Goal: Task Accomplishment & Management: Manage account settings

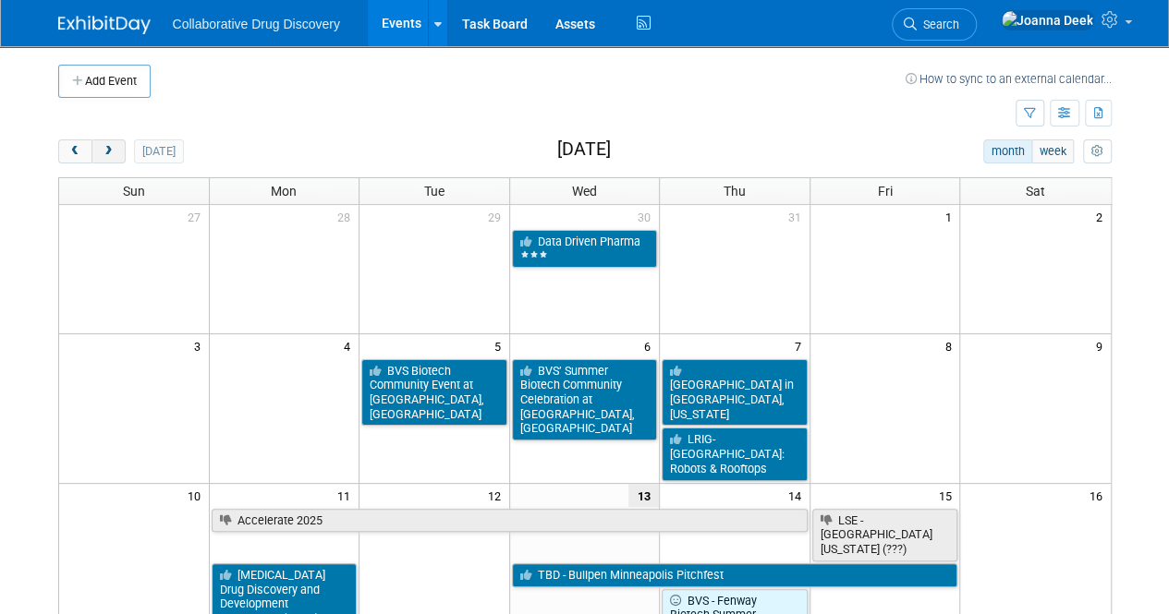
click at [113, 151] on span "next" at bounding box center [109, 152] width 14 height 12
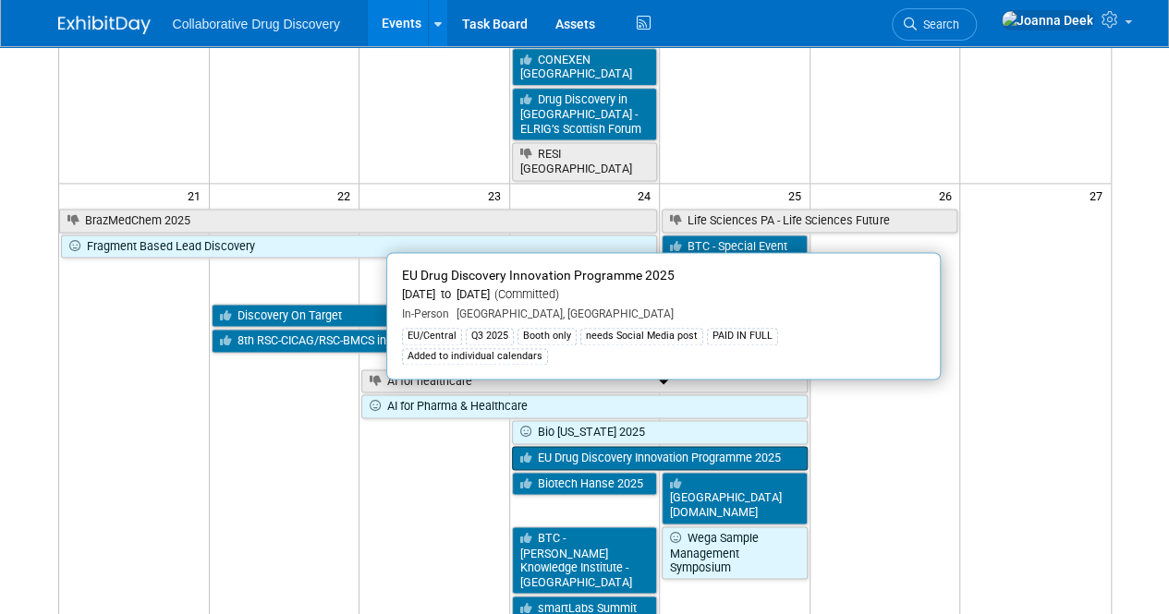
scroll to position [1201, 0]
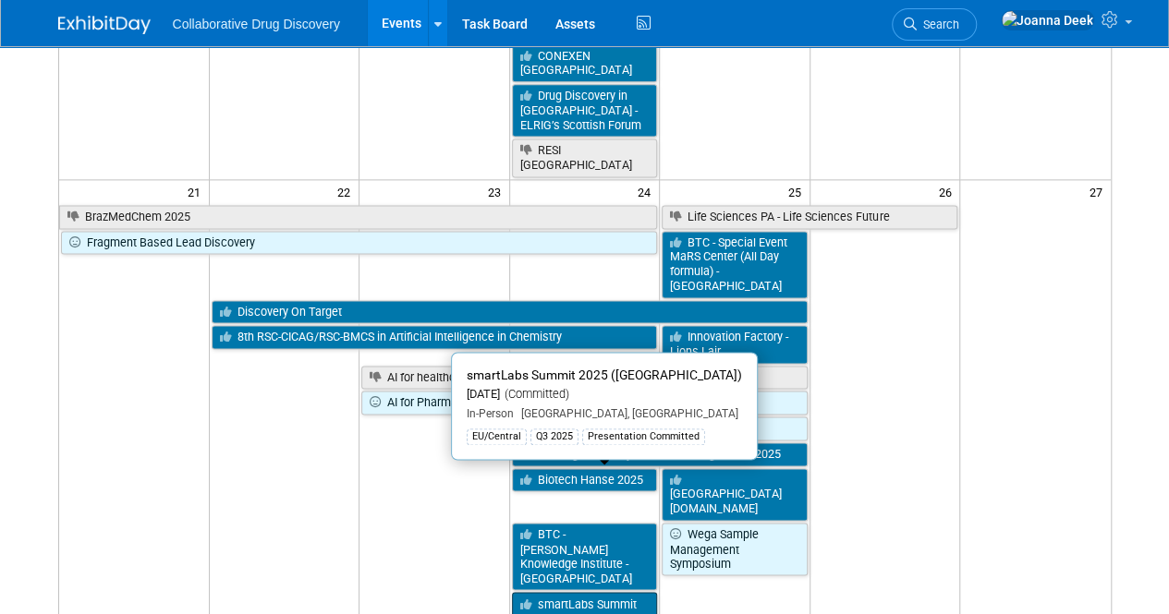
click at [630, 592] on link "smartLabs Summit 2025 ([GEOGRAPHIC_DATA])" at bounding box center [585, 618] width 146 height 53
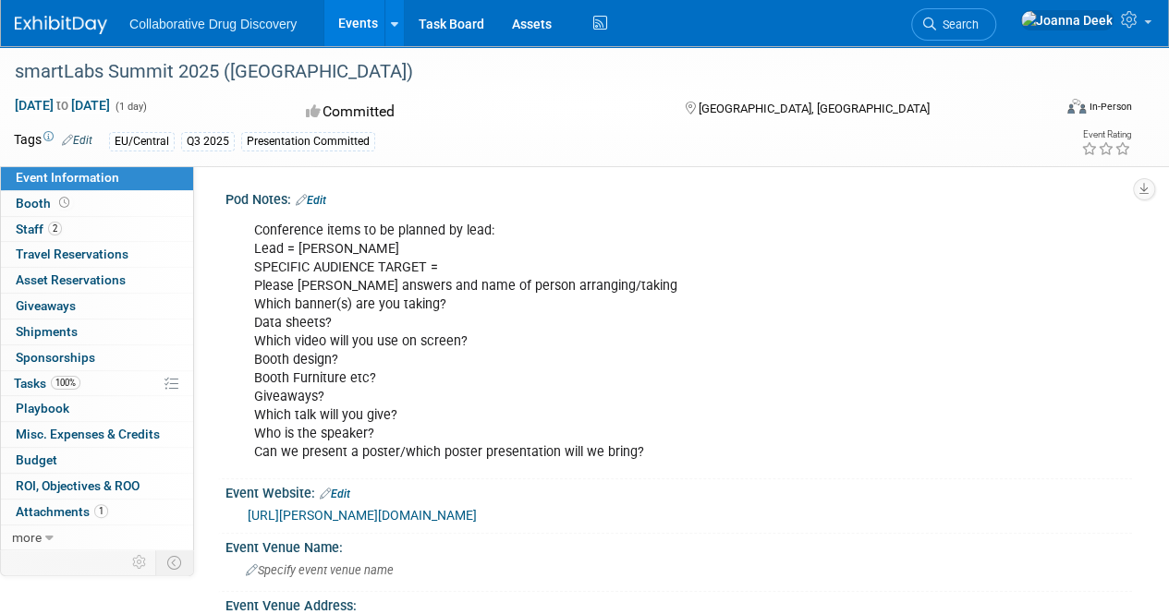
click at [326, 198] on link "Edit" at bounding box center [311, 200] width 30 height 13
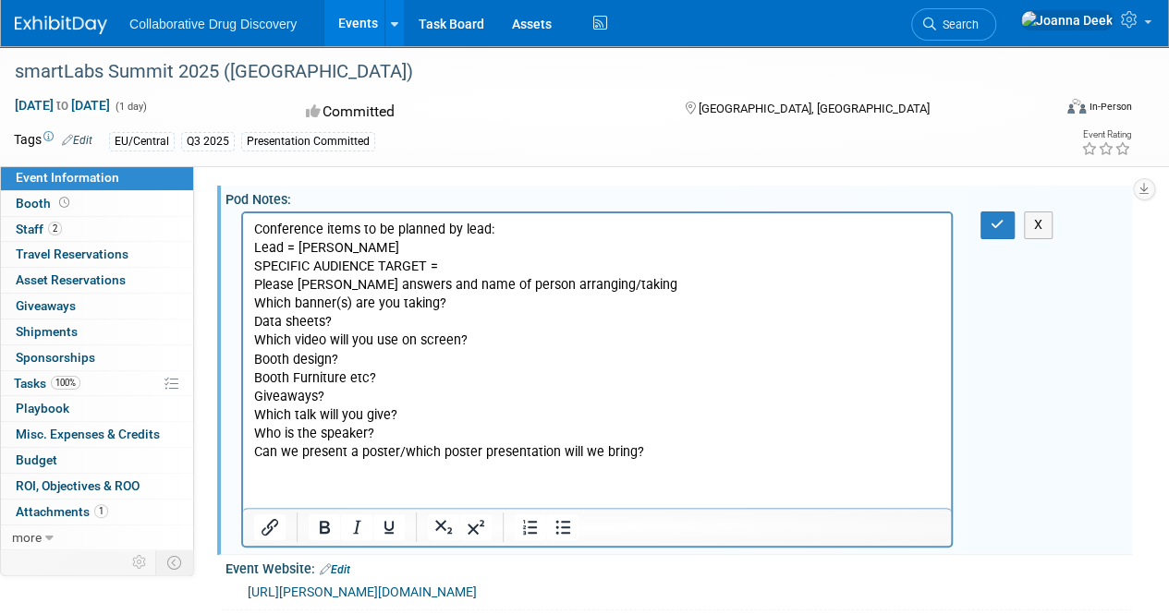
click at [400, 247] on p "Conference items to be planned by lead: Lead = [PERSON_NAME] SPECIFIC AUDIENCE …" at bounding box center [597, 341] width 686 height 241
click at [296, 462] on html "Conference items to be planned by lead: Lead = [PERSON_NAME] SPECIFIC AUDIENCE …" at bounding box center [597, 337] width 708 height 248
click at [282, 462] on html "Conference items to be planned by lead: Lead = [PERSON_NAME] SPECIFIC AUDIENCE …" at bounding box center [597, 337] width 708 height 248
click at [709, 449] on p "Conference items to be planned by lead: Lead = [PERSON_NAME] SPECIFIC AUDIENCE …" at bounding box center [597, 341] width 686 height 241
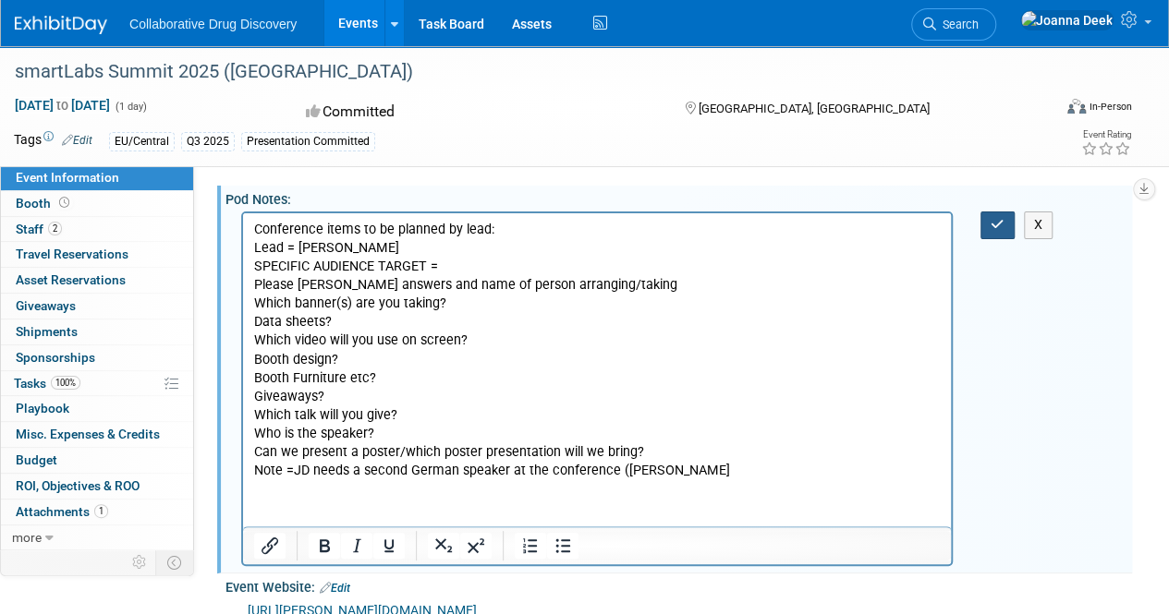
click at [987, 212] on button "button" at bounding box center [997, 225] width 34 height 27
